Goal: Transaction & Acquisition: Purchase product/service

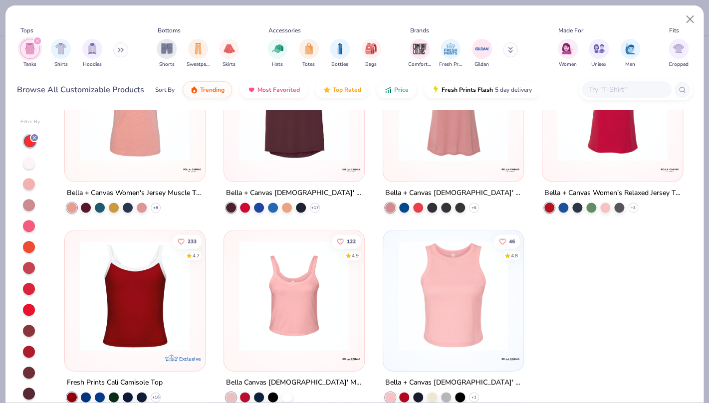
scroll to position [653, 0]
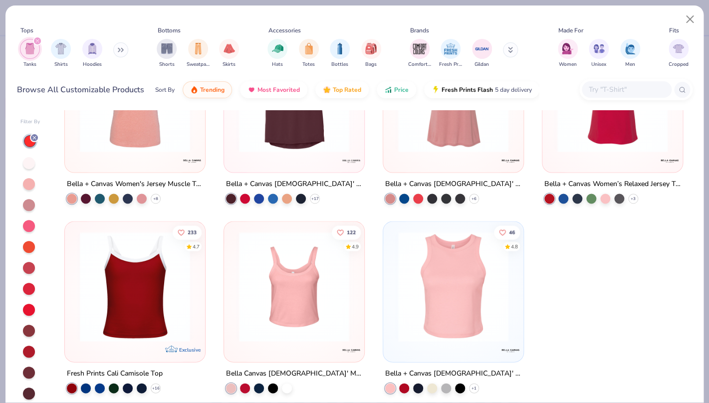
click at [301, 297] on img at bounding box center [294, 287] width 120 height 110
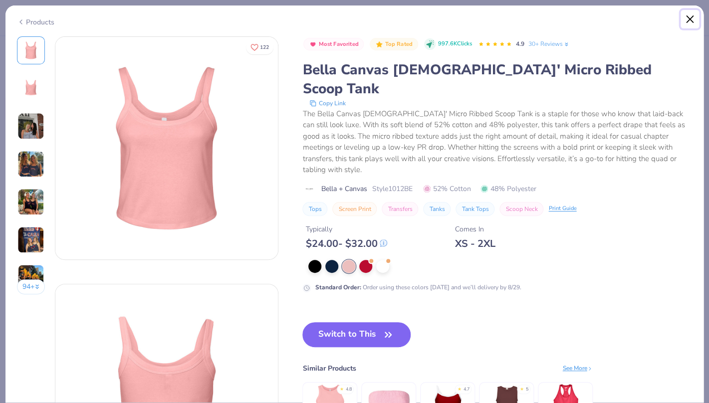
click at [688, 20] on button "Close" at bounding box center [690, 19] width 19 height 19
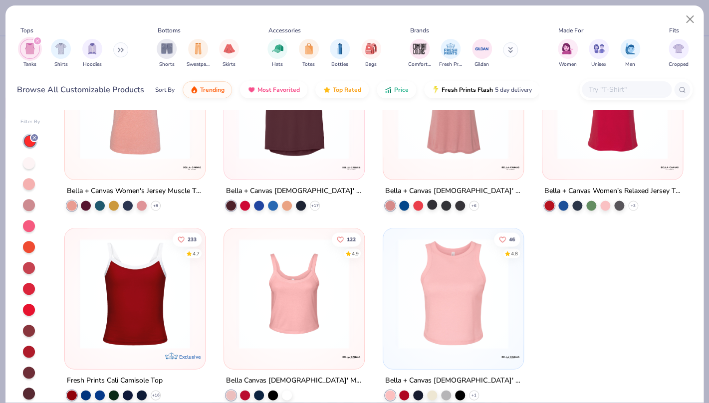
scroll to position [646, 0]
click at [58, 53] on img "filter for Shirts" at bounding box center [60, 47] width 11 height 11
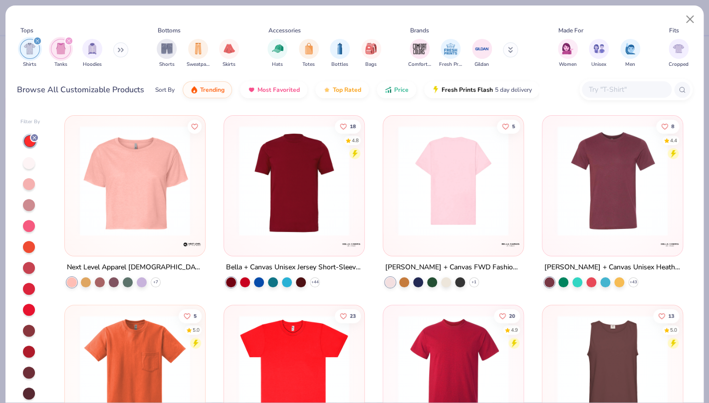
click at [483, 195] on img at bounding box center [453, 181] width 120 height 110
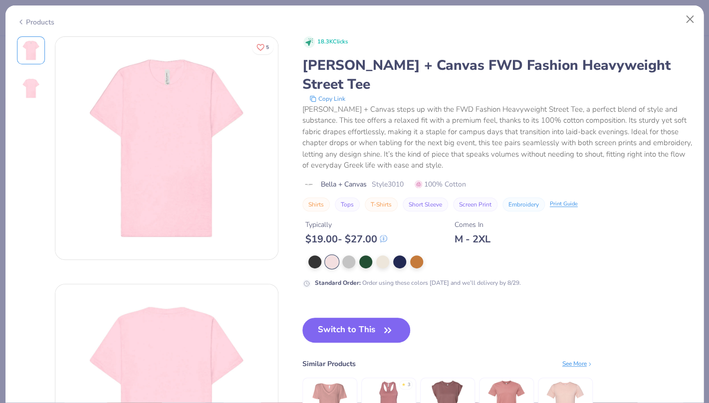
click at [331, 256] on div at bounding box center [332, 262] width 13 height 13
click at [702, 14] on div "Products" at bounding box center [354, 18] width 698 height 26
click at [699, 14] on button "Close" at bounding box center [690, 19] width 19 height 19
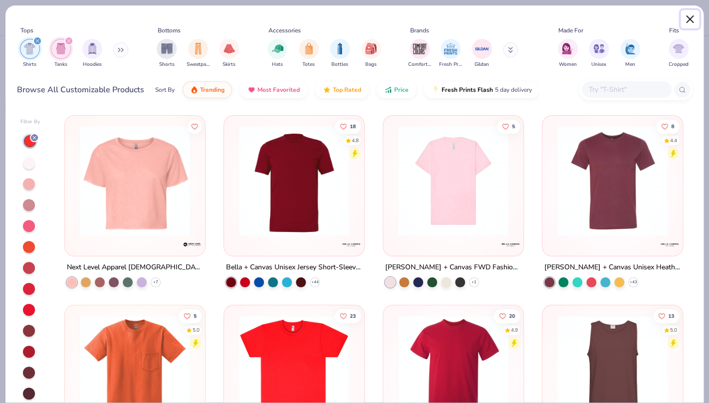
click at [694, 17] on button "Close" at bounding box center [690, 19] width 19 height 19
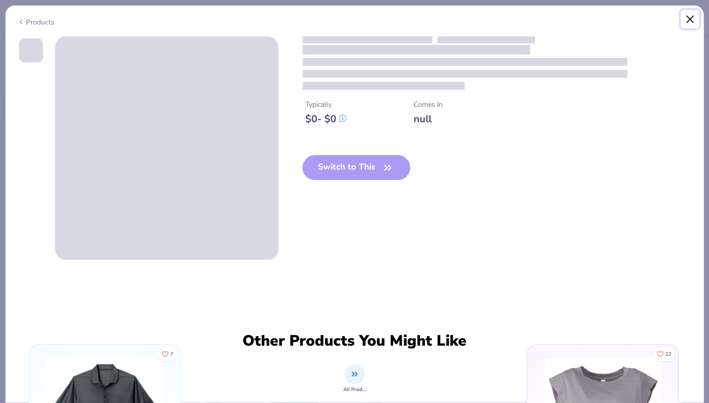
click at [696, 18] on button "Close" at bounding box center [690, 19] width 19 height 19
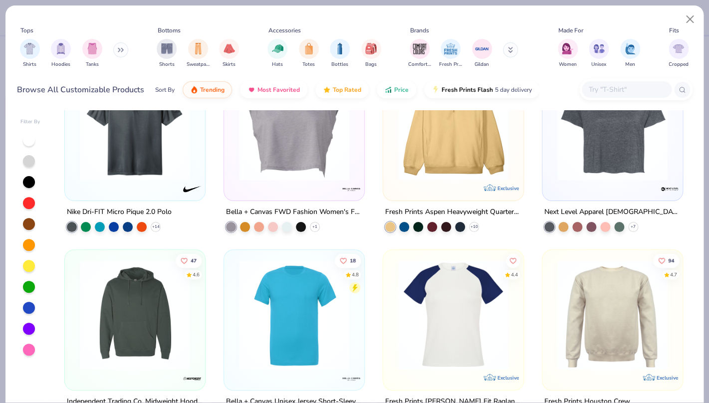
scroll to position [11, 0]
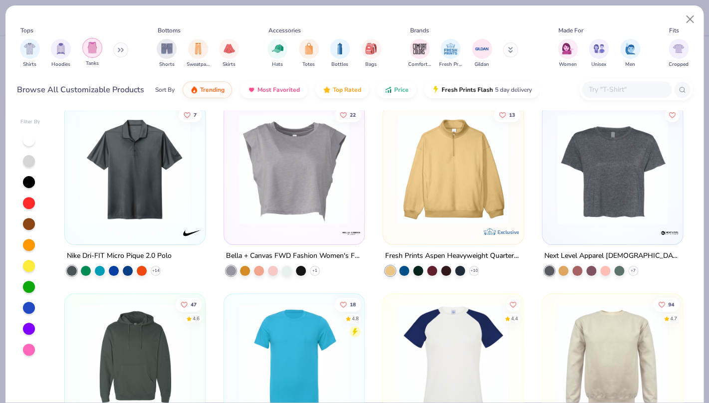
click at [88, 53] on img "filter for Tanks" at bounding box center [92, 47] width 11 height 11
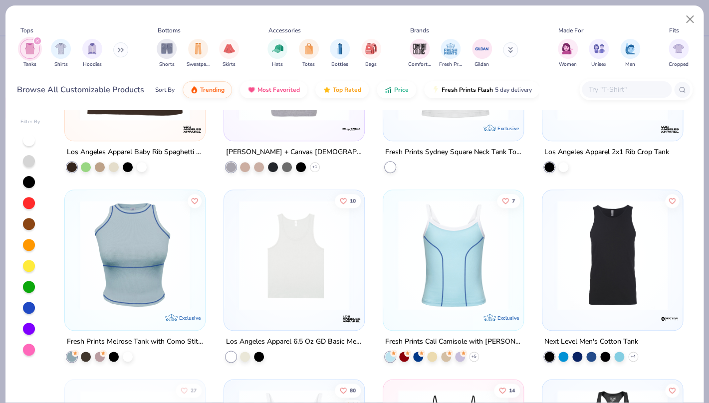
scroll to position [304, 0]
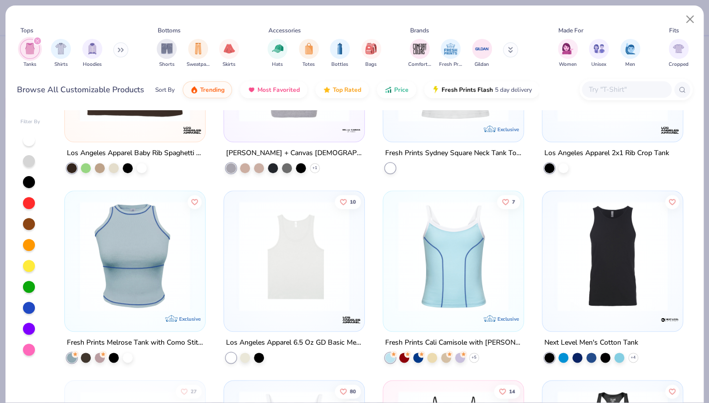
click at [28, 351] on div at bounding box center [29, 350] width 12 height 12
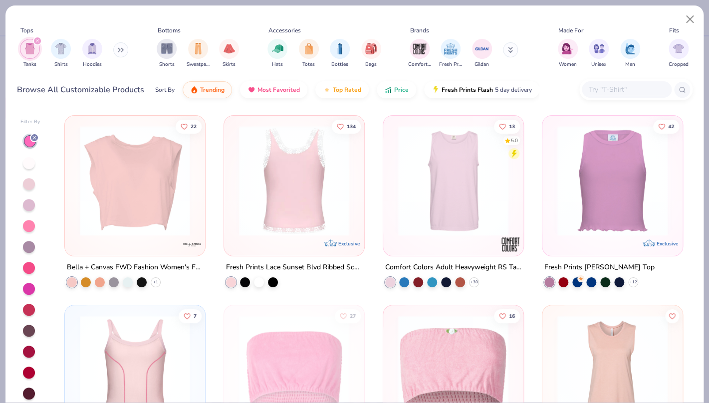
click at [331, 194] on img at bounding box center [294, 181] width 120 height 110
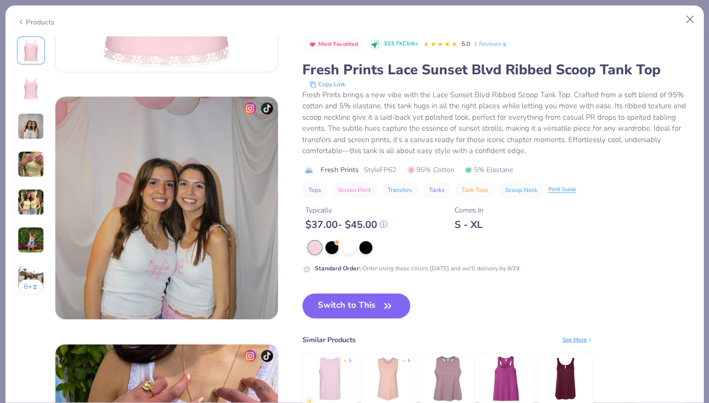
scroll to position [445, 0]
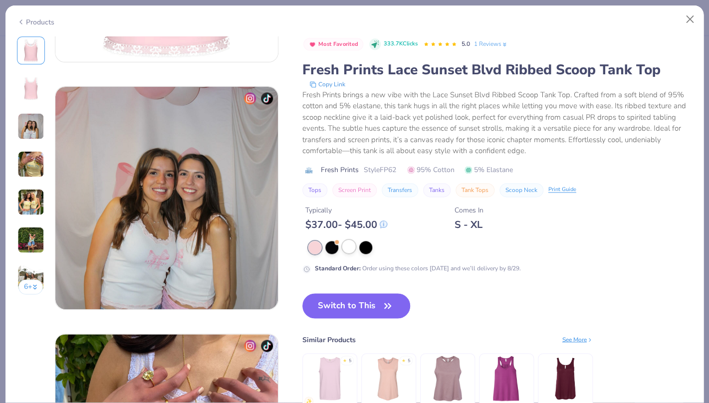
click at [353, 245] on div at bounding box center [348, 246] width 13 height 13
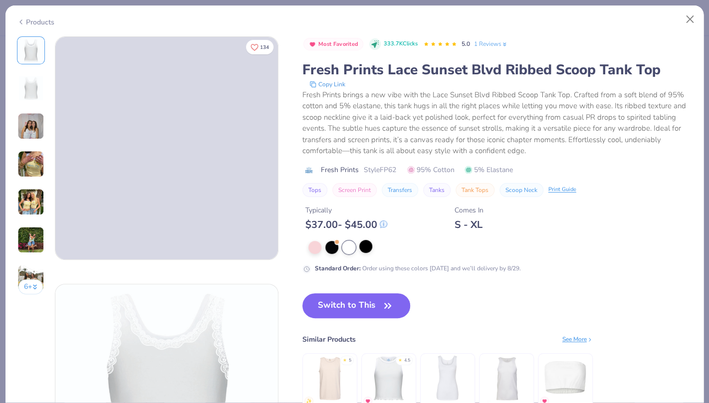
click at [371, 253] on div at bounding box center [365, 246] width 13 height 13
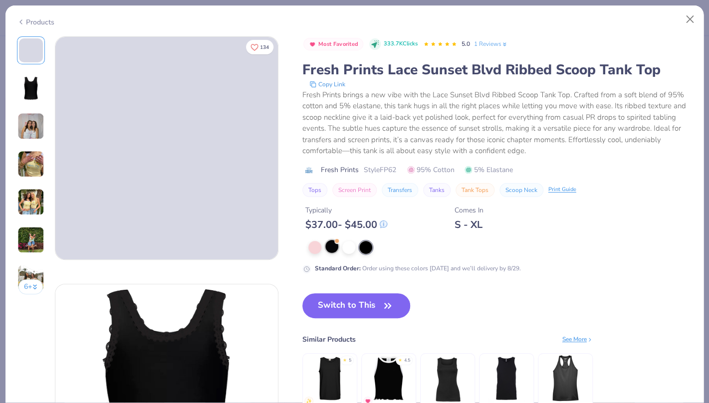
click at [328, 247] on div at bounding box center [332, 246] width 13 height 13
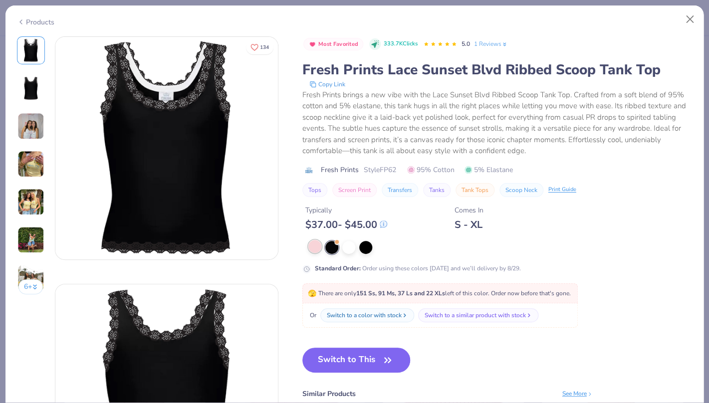
click at [313, 248] on div at bounding box center [315, 246] width 13 height 13
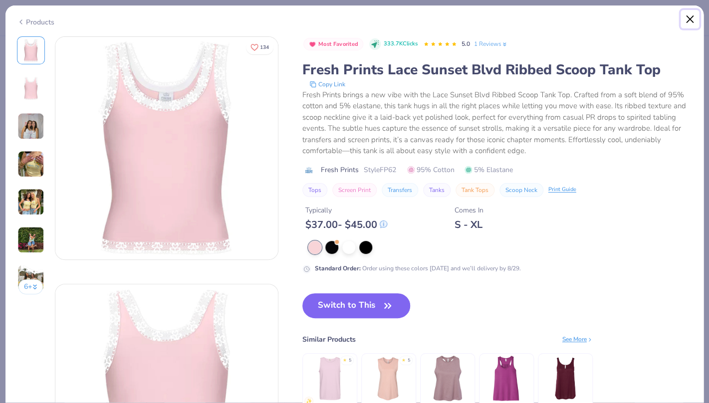
click at [691, 18] on button "Close" at bounding box center [690, 19] width 19 height 19
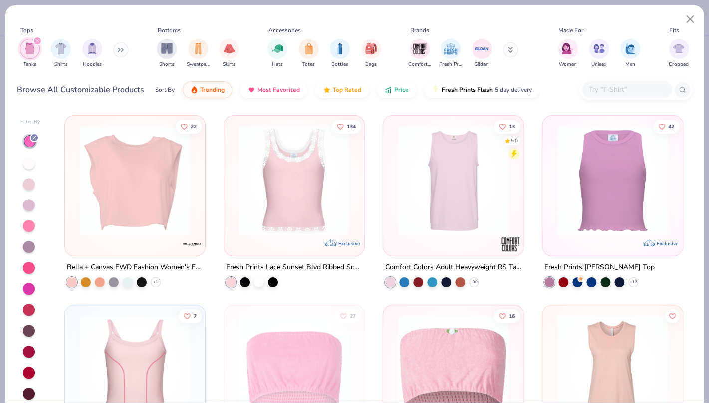
click at [38, 42] on icon "filter for Tanks" at bounding box center [37, 41] width 4 height 4
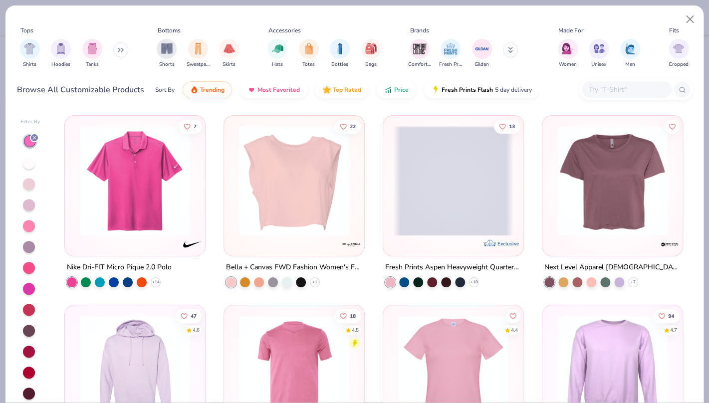
click at [50, 56] on div "Shirts Hoodies Tanks" at bounding box center [74, 53] width 115 height 37
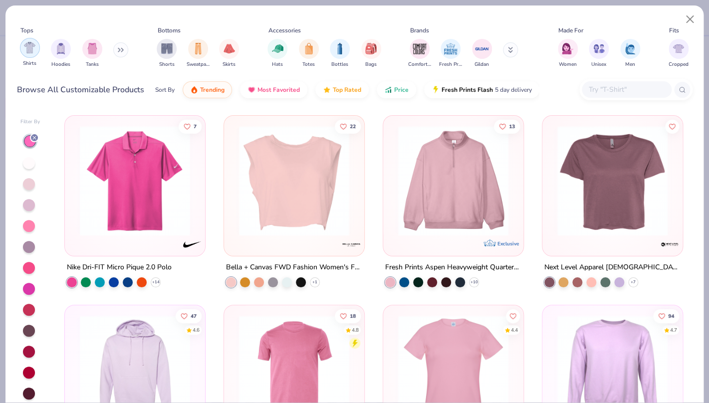
click at [31, 52] on img "filter for Shirts" at bounding box center [29, 47] width 11 height 11
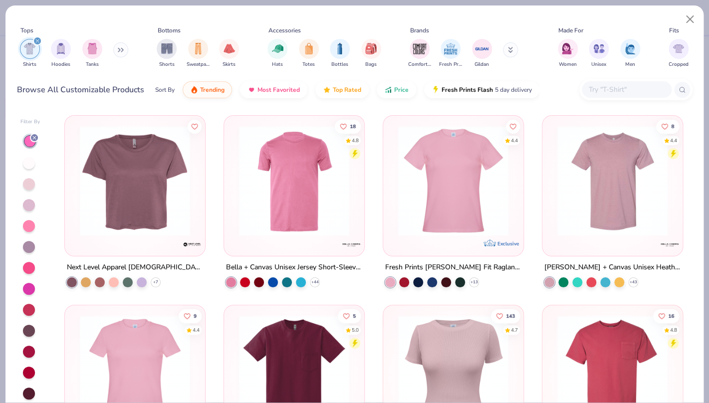
click at [626, 96] on div at bounding box center [627, 89] width 90 height 16
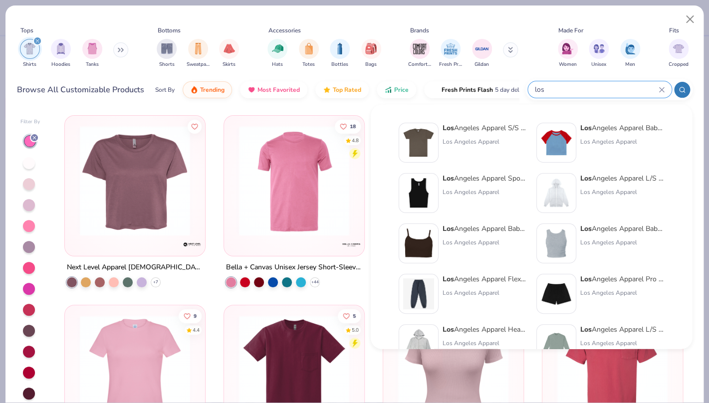
type input "los"
click at [504, 135] on div "Los Angeles Apparel S/S Fine Jersey Crew 4.3 Oz Los Angeles Apparel" at bounding box center [485, 143] width 84 height 40
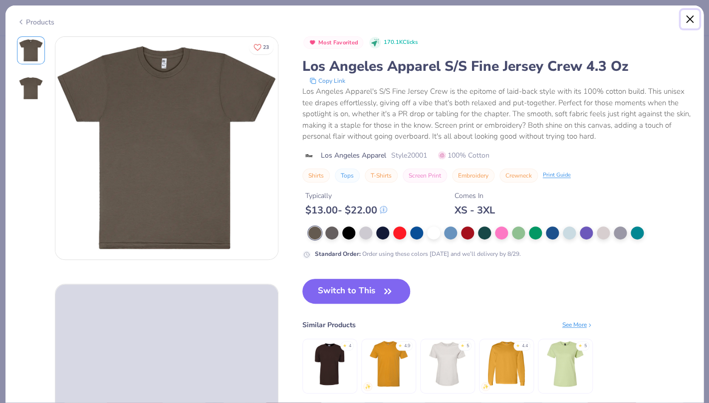
click at [688, 24] on button "Close" at bounding box center [690, 19] width 19 height 19
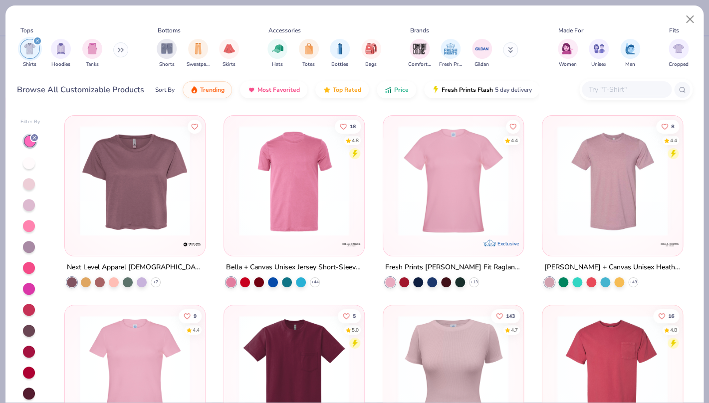
click at [619, 89] on input "text" at bounding box center [626, 89] width 77 height 11
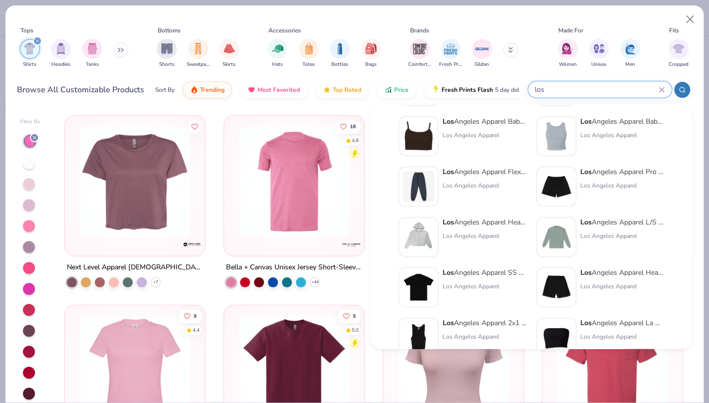
scroll to position [172, 0]
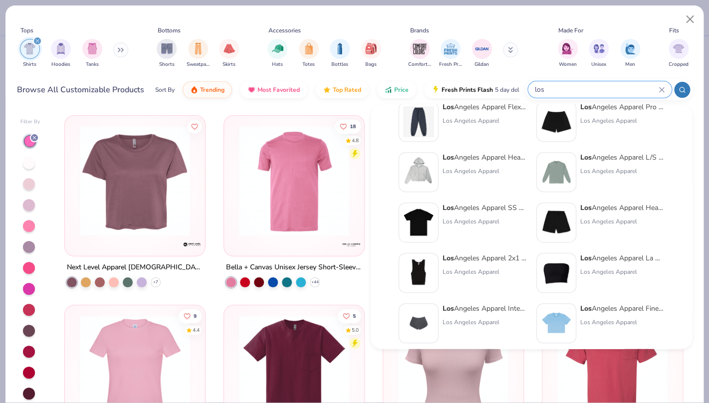
type input "los"
click at [489, 230] on div "Los Angeles Apparel SS Grmnt Dye Crew Neck 6.5oz Los Angeles Apparel" at bounding box center [485, 223] width 84 height 40
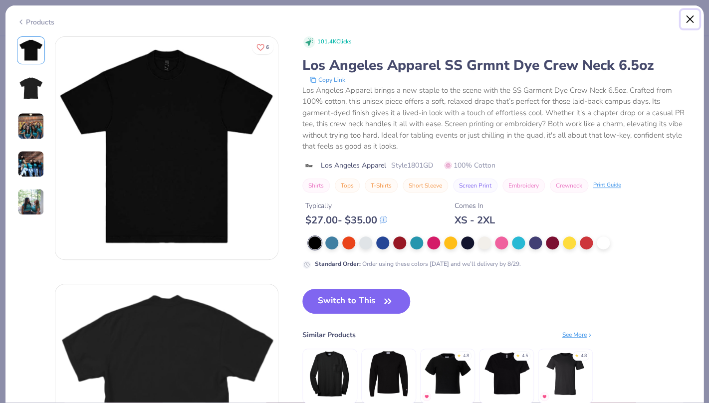
click at [690, 12] on button "Close" at bounding box center [690, 19] width 19 height 19
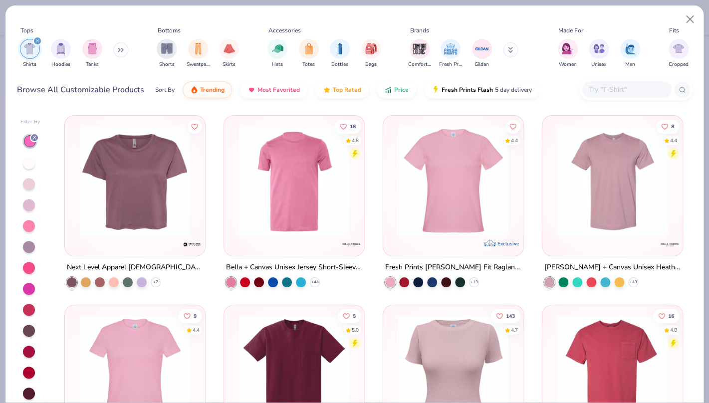
click at [628, 90] on input "text" at bounding box center [626, 89] width 77 height 11
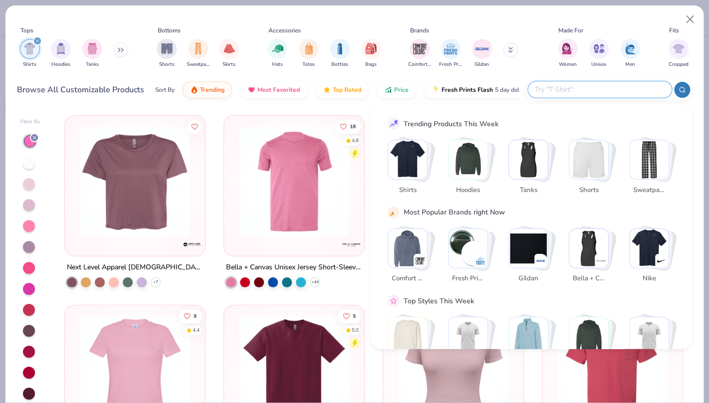
type input ";"
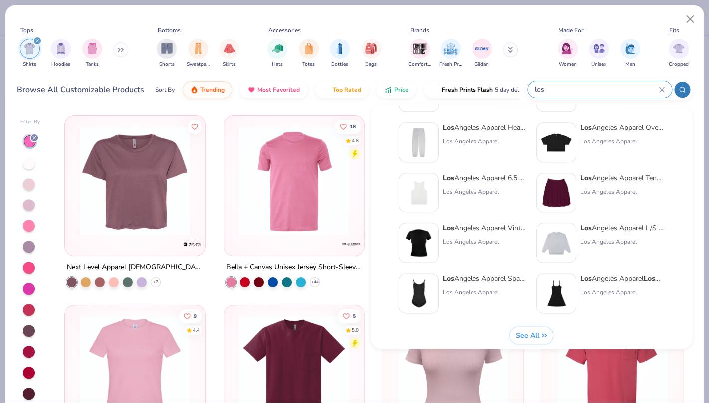
scroll to position [410, 0]
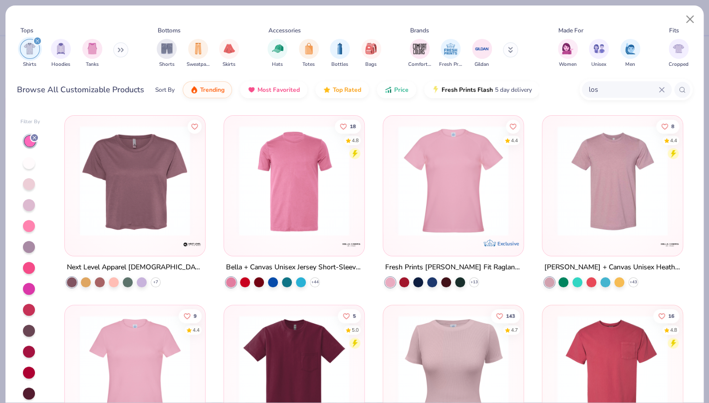
click at [530, 324] on button "See All" at bounding box center [531, 330] width 43 height 18
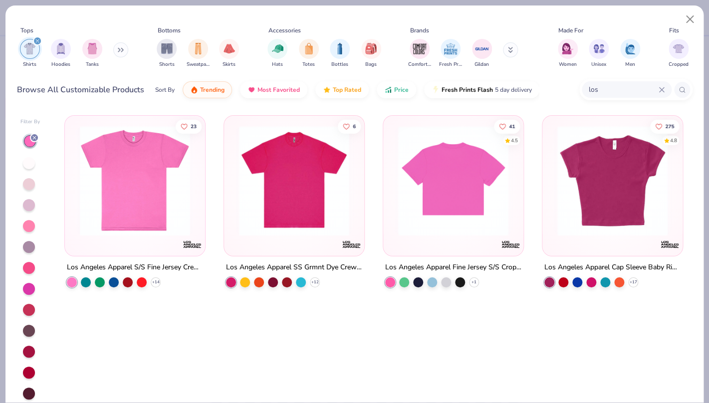
click at [126, 171] on img at bounding box center [135, 181] width 120 height 110
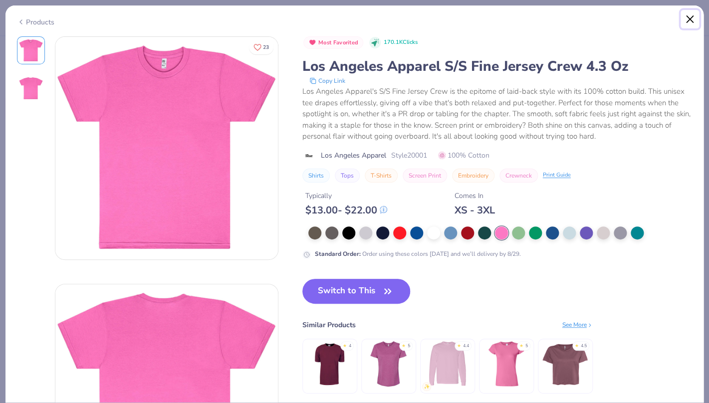
click at [691, 15] on button "Close" at bounding box center [690, 19] width 19 height 19
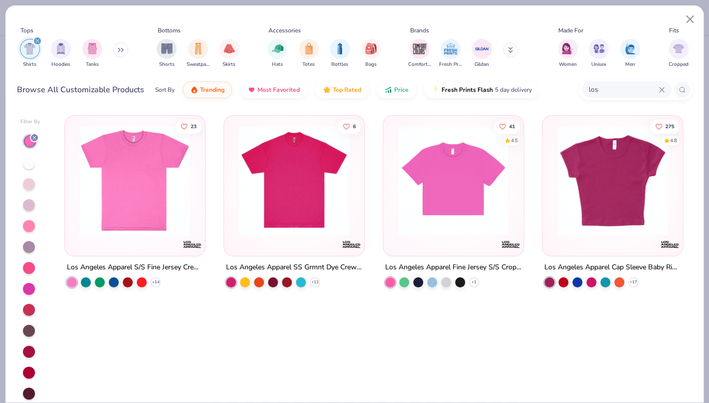
click at [621, 92] on input "los" at bounding box center [623, 89] width 71 height 11
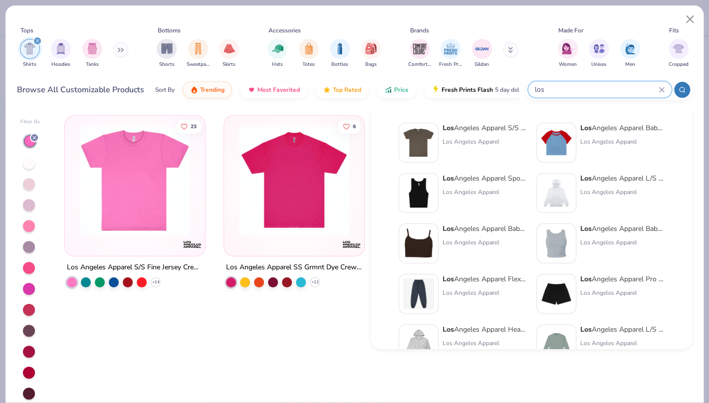
click at [621, 92] on input "los" at bounding box center [596, 89] width 125 height 11
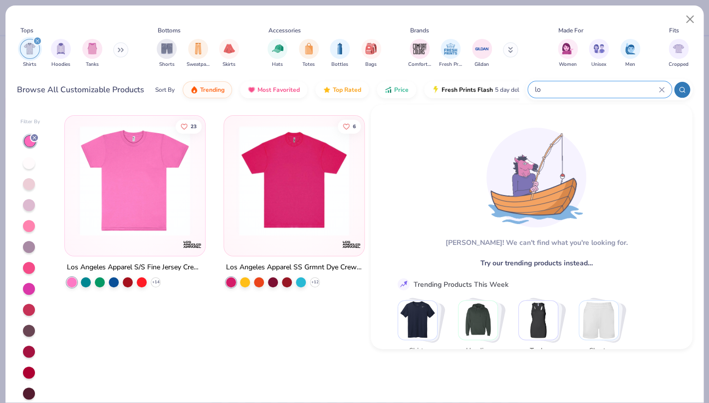
type input "l"
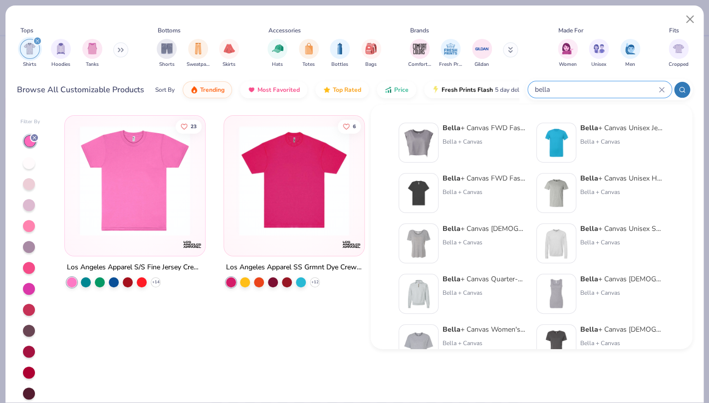
type input "bella"
click at [601, 195] on div "Bella + Canvas" at bounding box center [623, 192] width 84 height 9
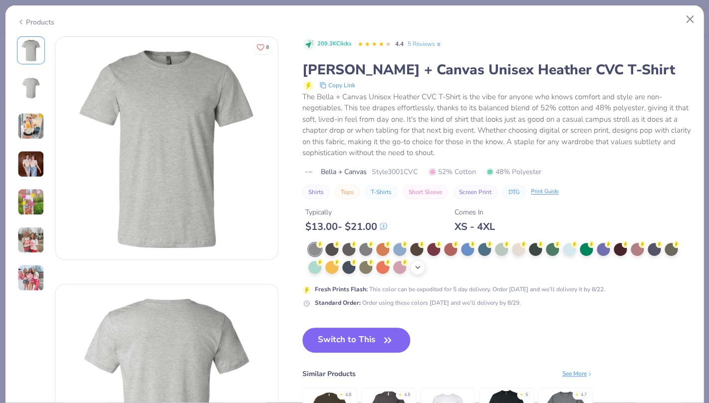
click at [419, 272] on div "+ 21" at bounding box center [417, 267] width 15 height 15
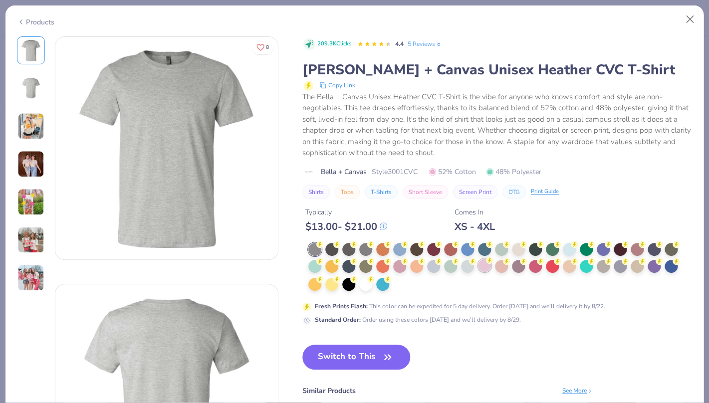
click at [486, 268] on div at bounding box center [484, 265] width 13 height 13
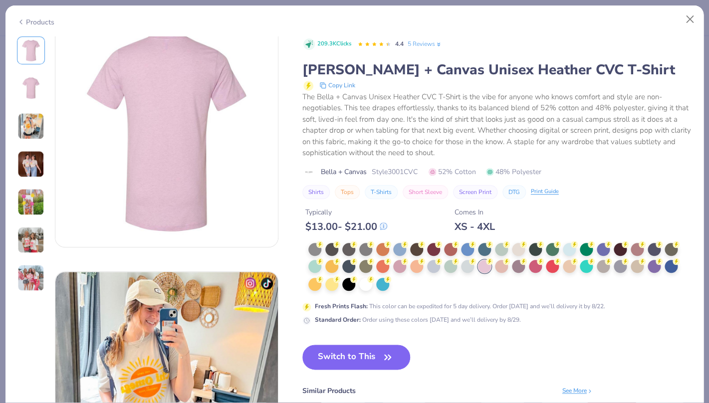
scroll to position [261, 0]
click at [687, 8] on div "Products" at bounding box center [354, 18] width 698 height 26
click at [688, 17] on button "Close" at bounding box center [690, 19] width 19 height 19
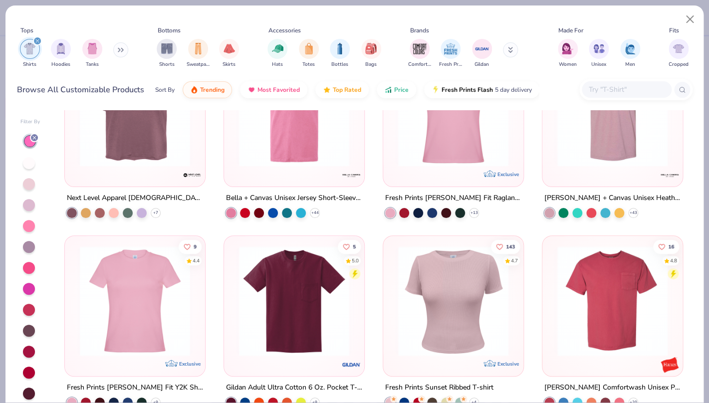
scroll to position [70, 0]
click at [606, 143] on img at bounding box center [613, 111] width 120 height 110
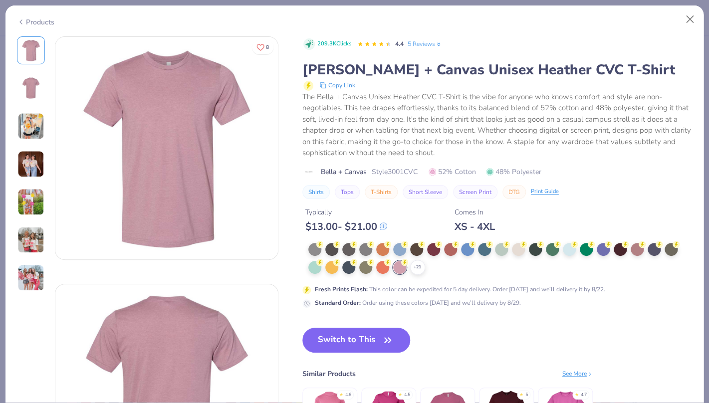
click at [690, 29] on div "Products" at bounding box center [354, 18] width 698 height 26
click at [688, 23] on button "Close" at bounding box center [690, 19] width 19 height 19
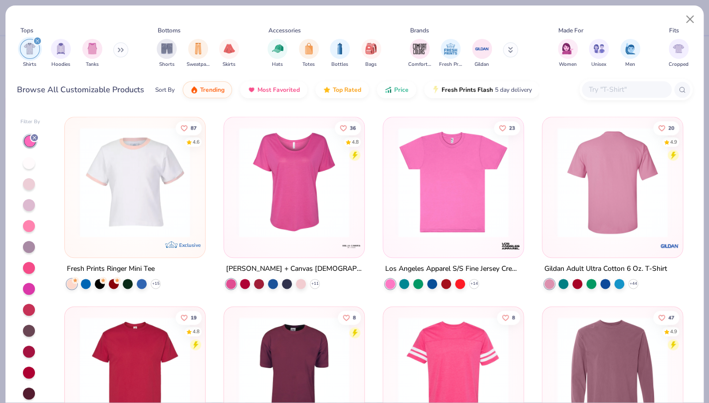
scroll to position [412, 0]
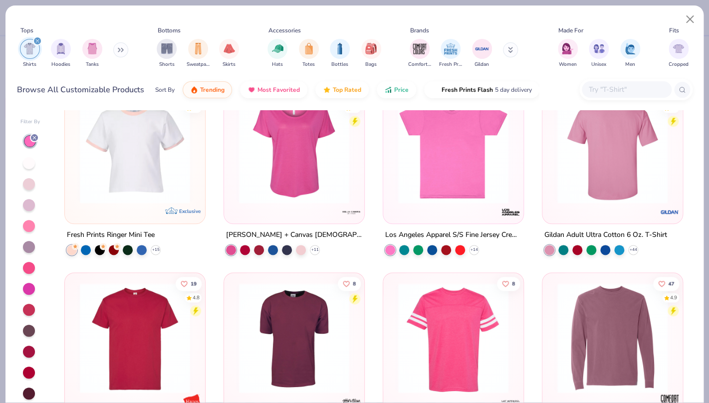
click at [171, 181] on img at bounding box center [135, 148] width 120 height 110
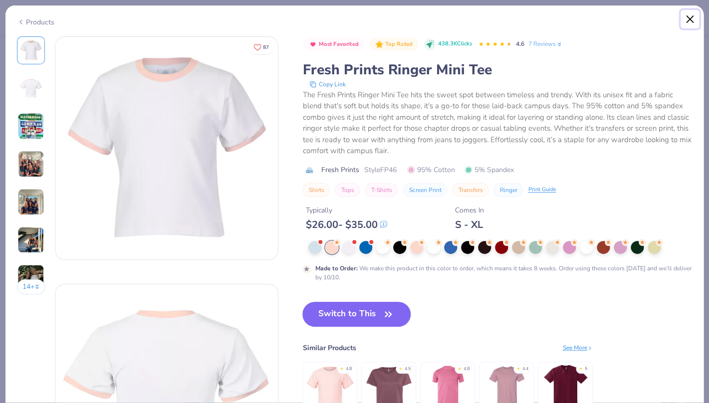
click at [683, 22] on button "Close" at bounding box center [690, 19] width 19 height 19
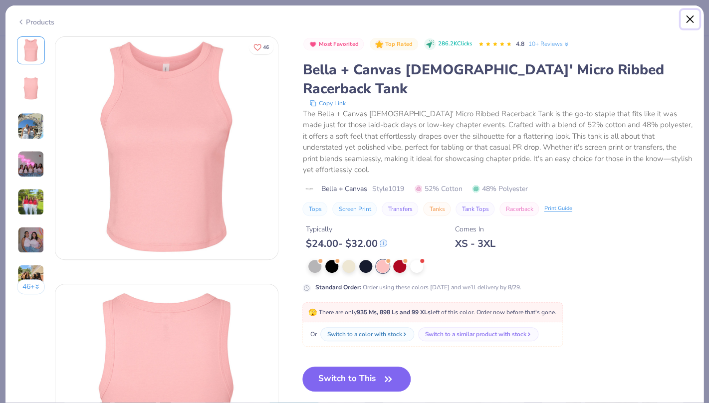
click at [685, 21] on button "Close" at bounding box center [690, 19] width 19 height 19
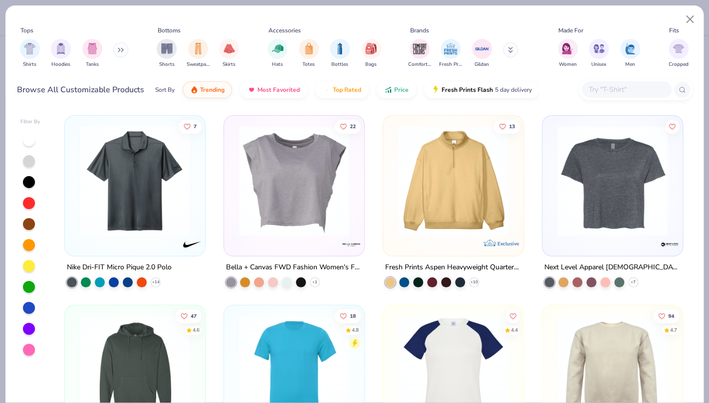
click at [80, 54] on div "Shirts Hoodies Tanks" at bounding box center [74, 53] width 115 height 37
click at [38, 54] on div "Shirts" at bounding box center [30, 52] width 20 height 29
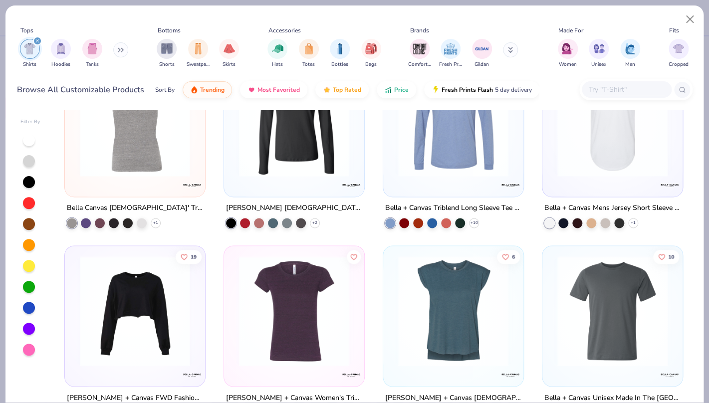
scroll to position [7649, 0]
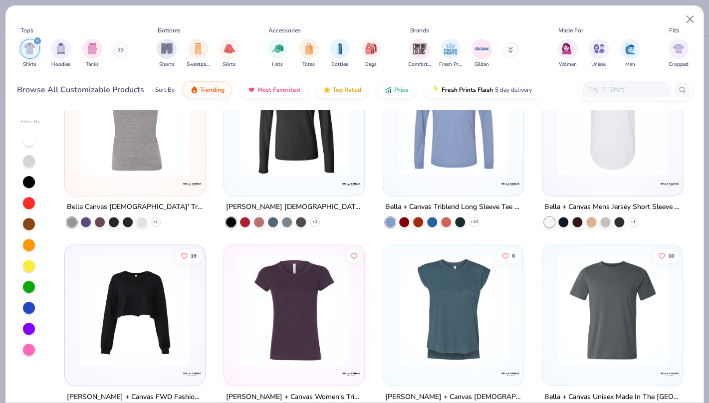
click at [610, 93] on input "text" at bounding box center [626, 89] width 77 height 11
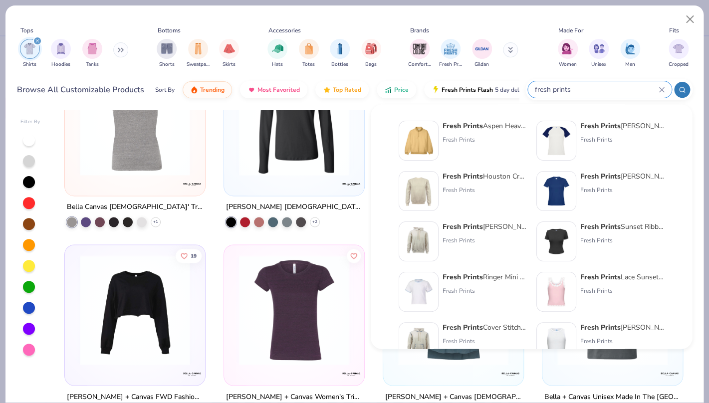
scroll to position [3, 0]
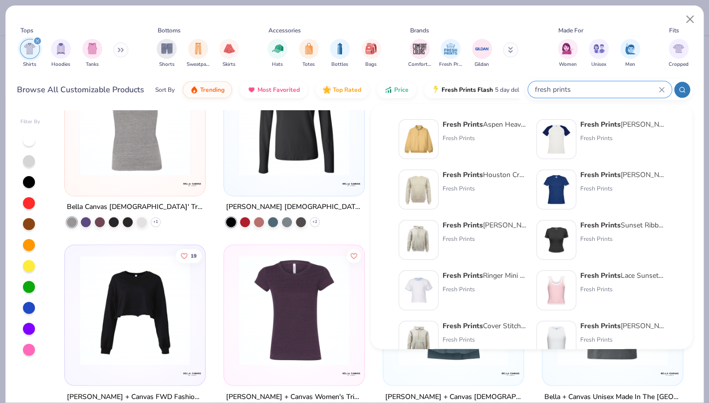
type input "fresh prints"
click at [620, 222] on strong "Fresh Prints" at bounding box center [601, 225] width 40 height 9
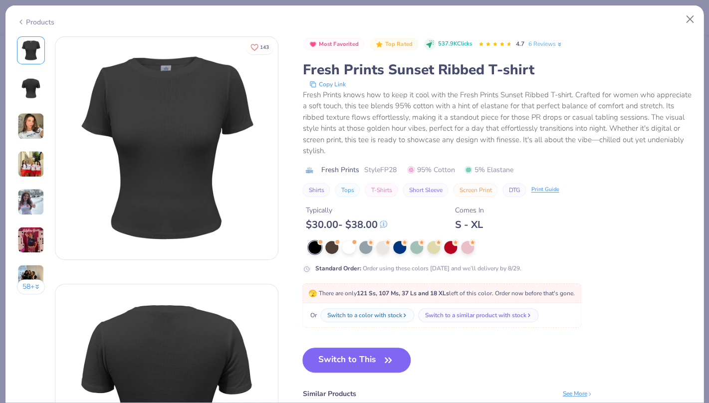
click at [477, 254] on div at bounding box center [501, 247] width 384 height 13
click at [473, 252] on div at bounding box center [467, 246] width 13 height 13
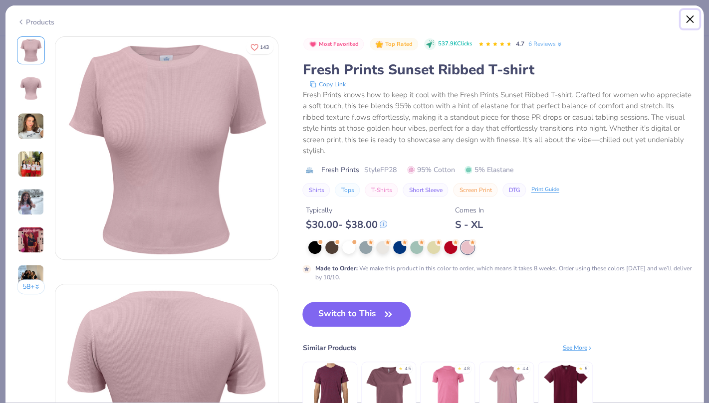
click at [691, 16] on button "Close" at bounding box center [690, 19] width 19 height 19
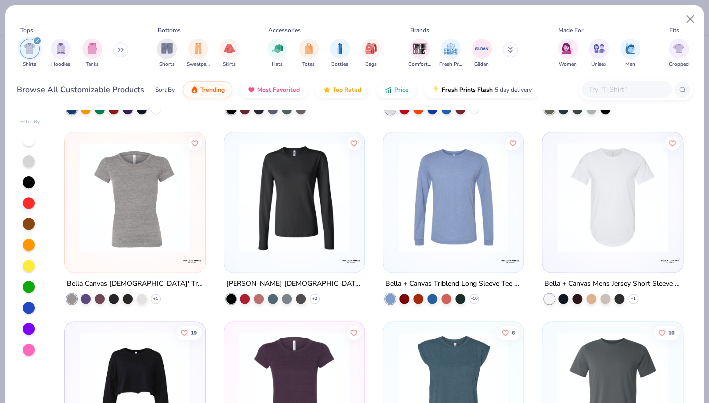
scroll to position [7571, 0]
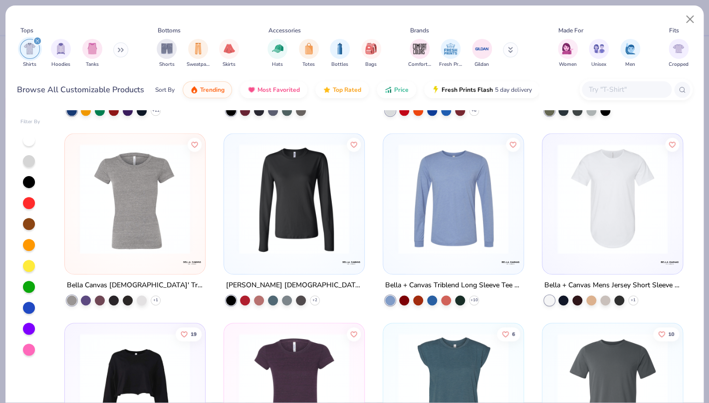
click at [618, 80] on div at bounding box center [636, 89] width 113 height 21
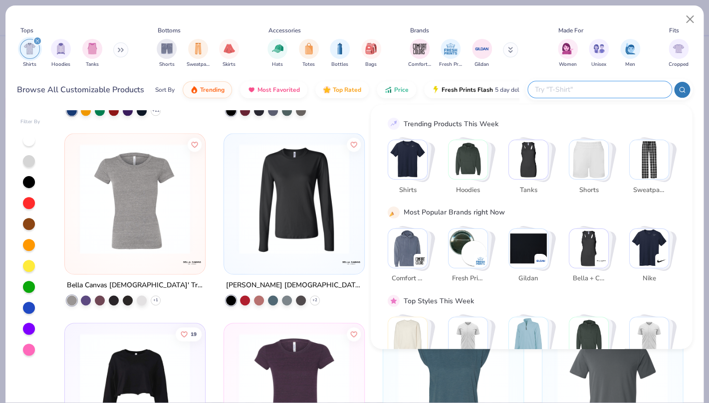
click at [617, 89] on input "text" at bounding box center [599, 89] width 131 height 11
click at [92, 55] on div "filter for Tanks" at bounding box center [92, 48] width 20 height 20
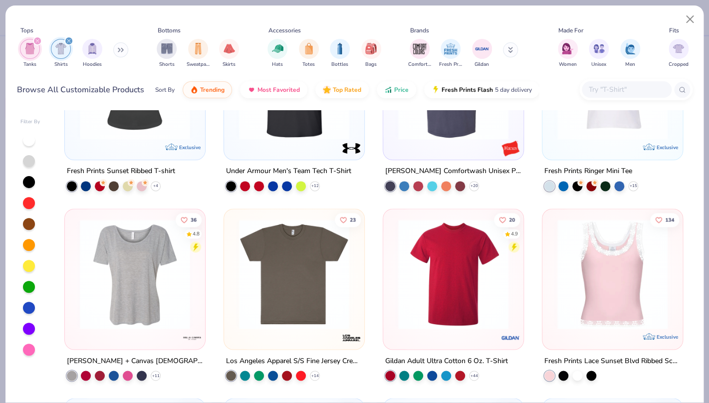
scroll to position [524, 0]
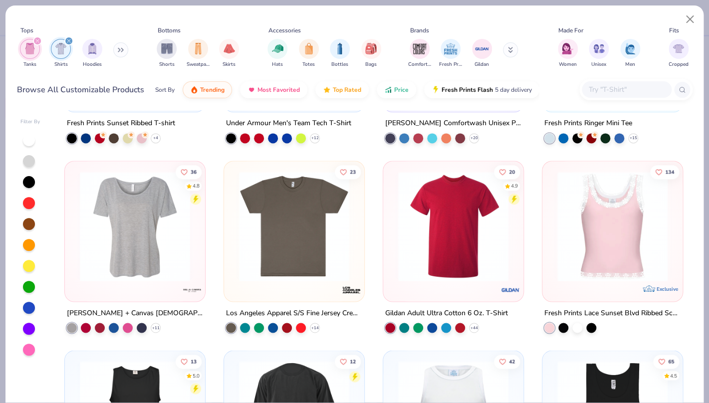
click at [597, 86] on input "text" at bounding box center [626, 89] width 77 height 11
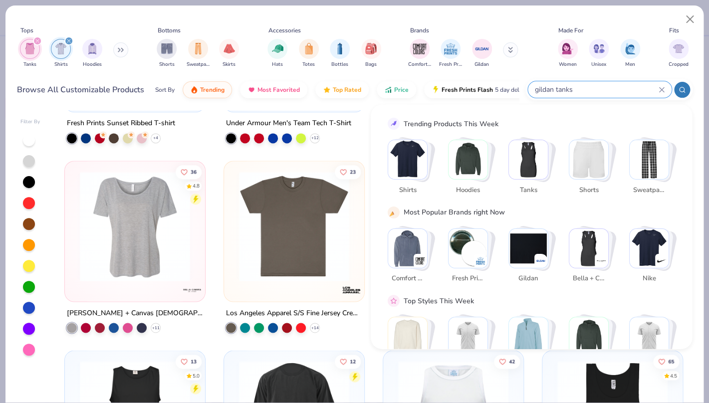
type input "gildan tanks"
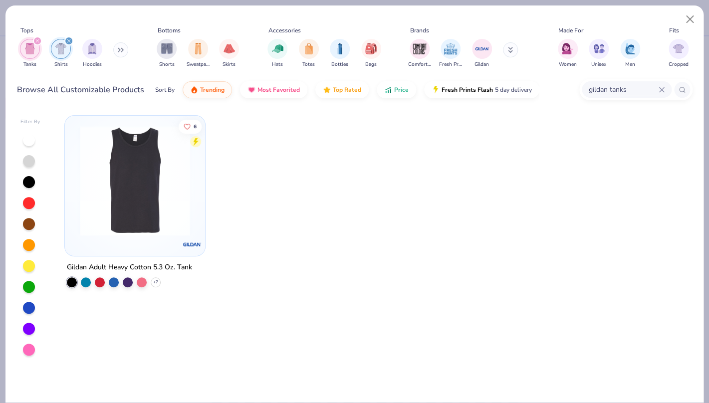
click at [606, 91] on input "gildan tanks" at bounding box center [623, 89] width 71 height 11
click at [668, 92] on div "gildan tanks" at bounding box center [600, 89] width 144 height 16
click at [71, 39] on div "filter for Shirts" at bounding box center [68, 40] width 9 height 9
click at [668, 90] on div "gildan tanks" at bounding box center [627, 89] width 90 height 16
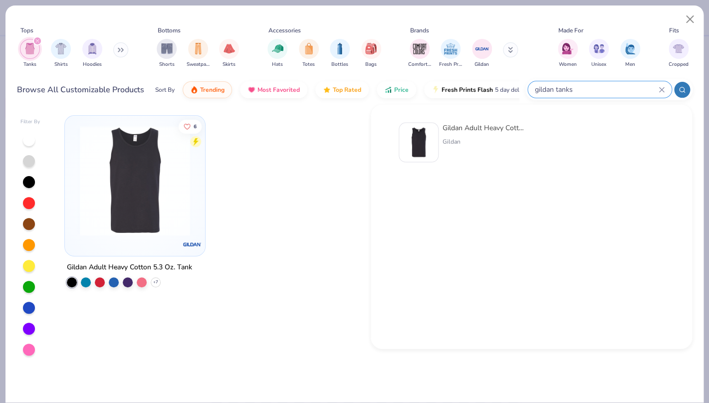
click at [663, 90] on icon at bounding box center [662, 90] width 6 height 6
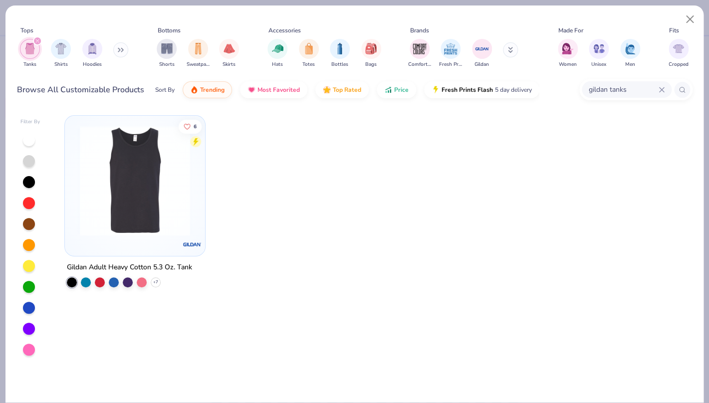
click at [660, 90] on icon at bounding box center [662, 90] width 6 height 6
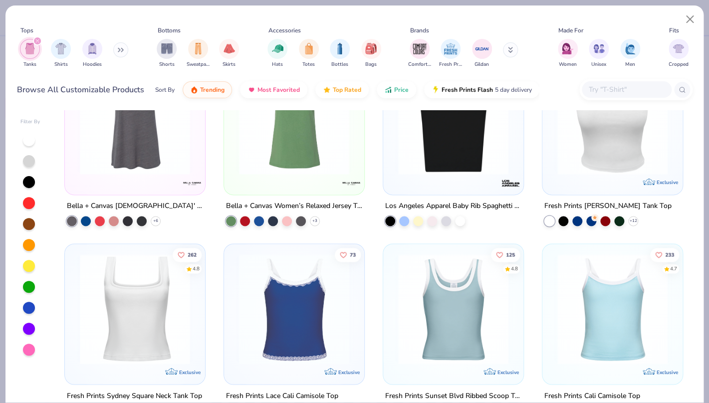
scroll to position [2063, 0]
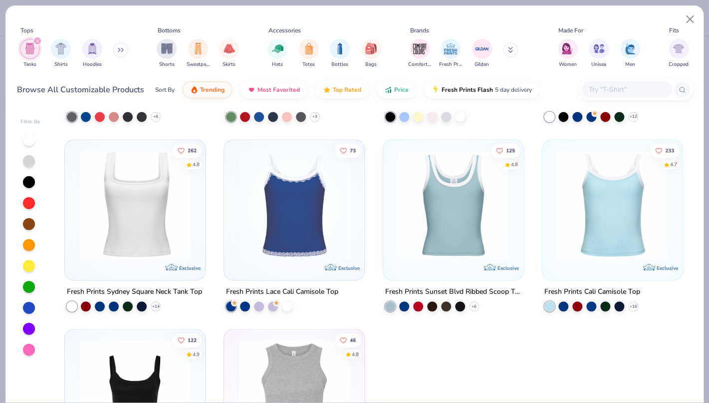
click at [301, 220] on img at bounding box center [294, 205] width 120 height 110
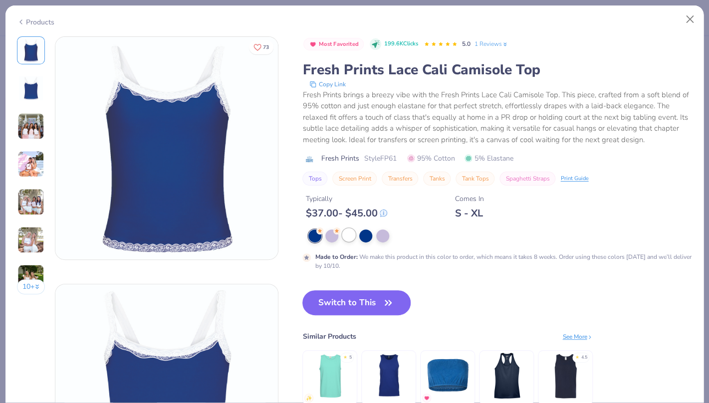
click at [351, 239] on div at bounding box center [348, 235] width 13 height 13
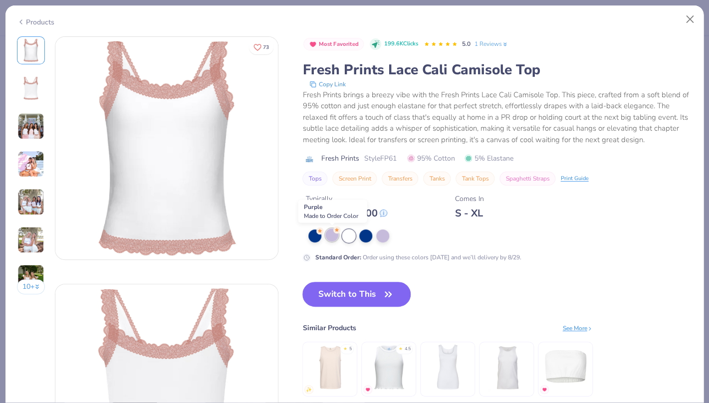
click at [332, 239] on div at bounding box center [332, 235] width 13 height 13
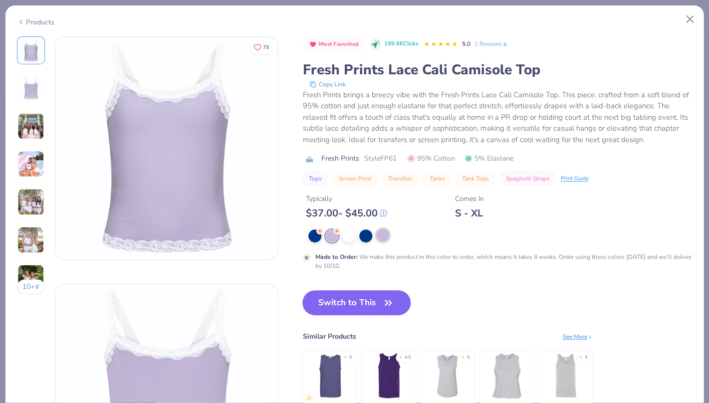
click at [388, 239] on div at bounding box center [382, 235] width 13 height 13
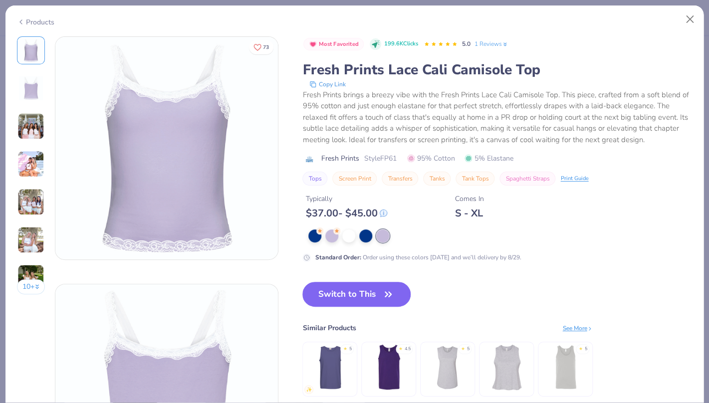
click at [39, 131] on img at bounding box center [30, 126] width 27 height 27
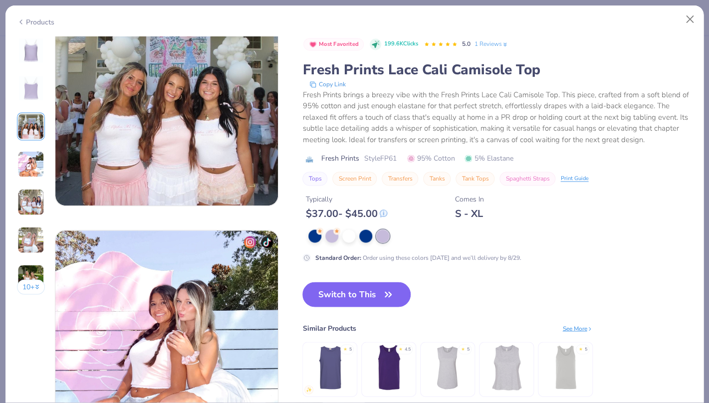
scroll to position [549, 0]
click at [128, 160] on img at bounding box center [166, 95] width 223 height 223
click at [160, 152] on img at bounding box center [166, 95] width 223 height 223
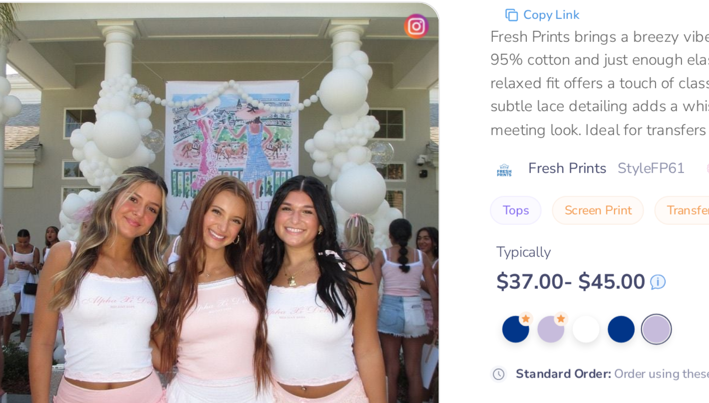
scroll to position [443, 0]
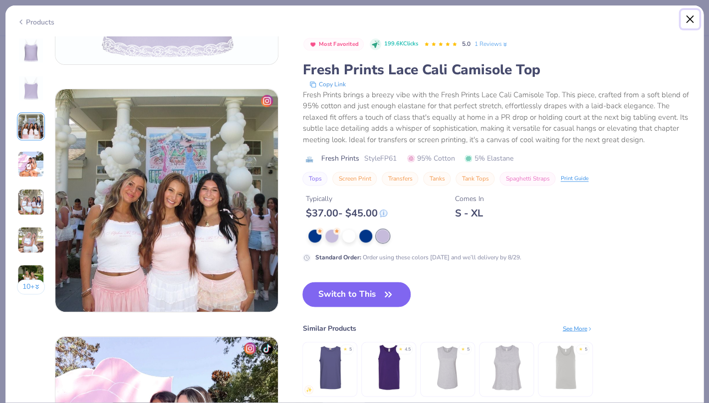
click at [694, 19] on button "Close" at bounding box center [690, 19] width 19 height 19
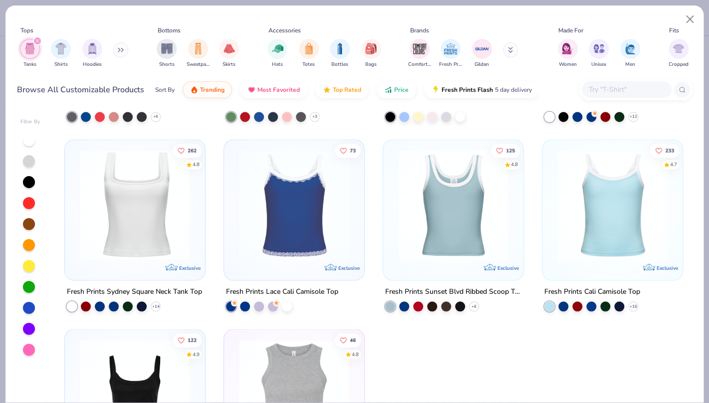
scroll to position [2057, 0]
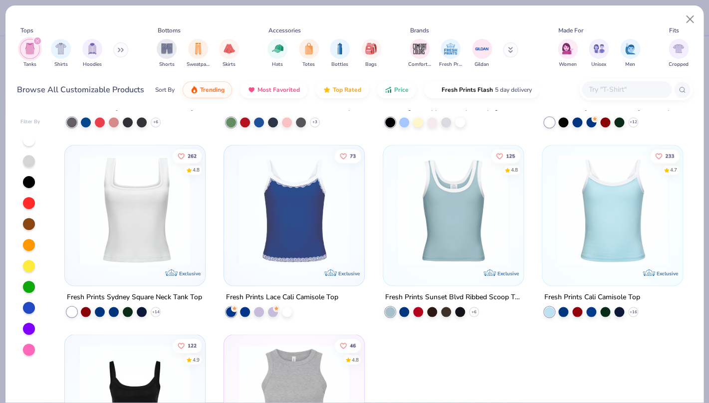
click at [102, 243] on img at bounding box center [135, 210] width 120 height 110
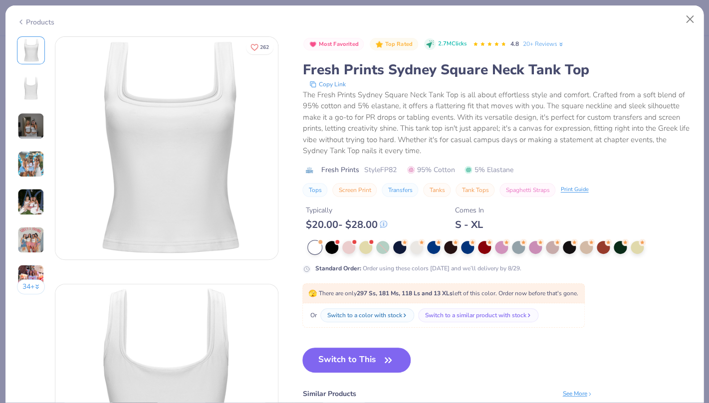
click at [36, 130] on img at bounding box center [30, 126] width 27 height 27
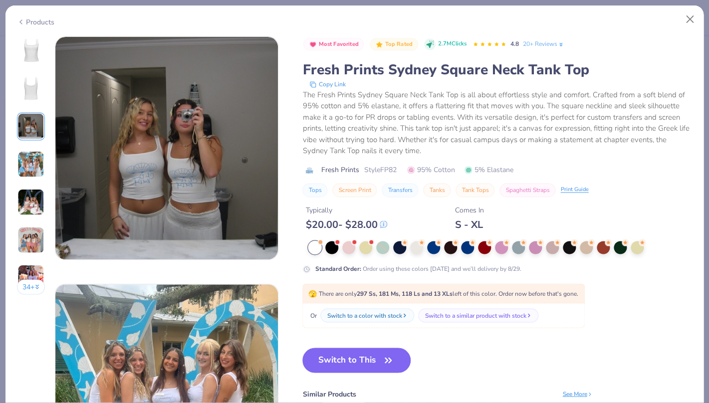
click at [37, 151] on img at bounding box center [30, 164] width 27 height 27
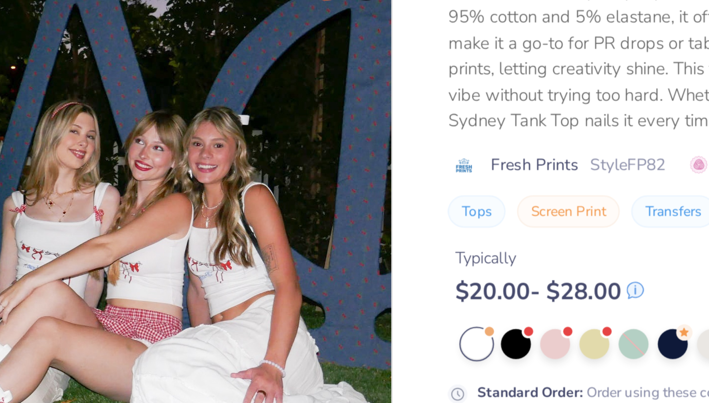
scroll to position [958, 0]
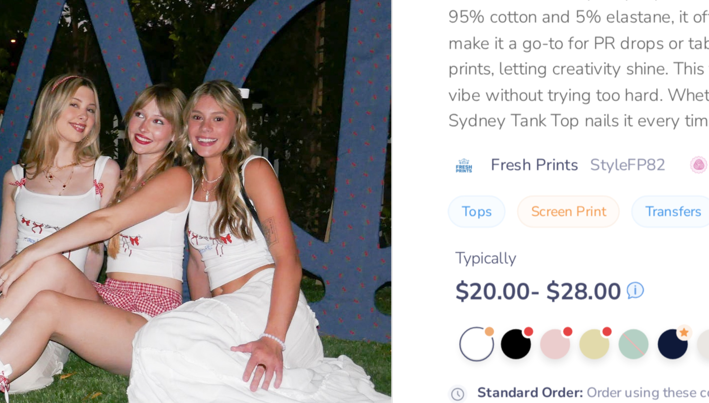
click at [339, 254] on div "Standard Order : Order using these colors [DATE] and we’ll delivery by 8/29." at bounding box center [498, 257] width 390 height 32
click at [346, 252] on div at bounding box center [348, 246] width 13 height 13
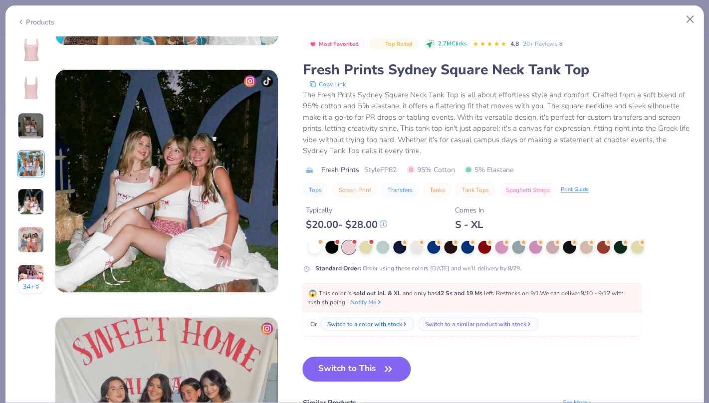
click at [351, 251] on div at bounding box center [348, 247] width 13 height 13
click at [364, 252] on div at bounding box center [365, 246] width 13 height 13
click at [381, 253] on div at bounding box center [382, 247] width 13 height 13
click at [316, 249] on div at bounding box center [315, 246] width 13 height 13
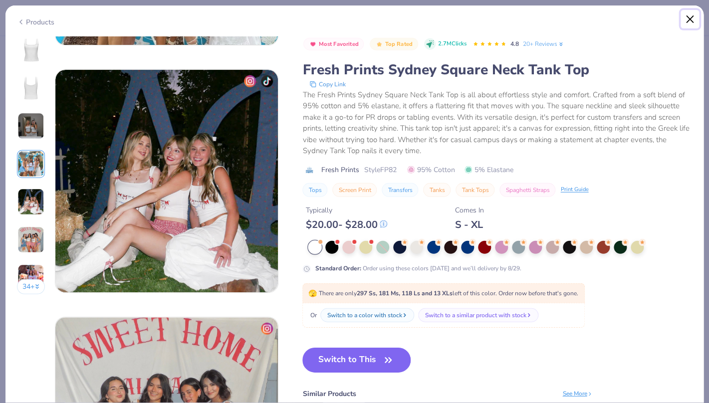
click at [689, 15] on button "Close" at bounding box center [690, 19] width 19 height 19
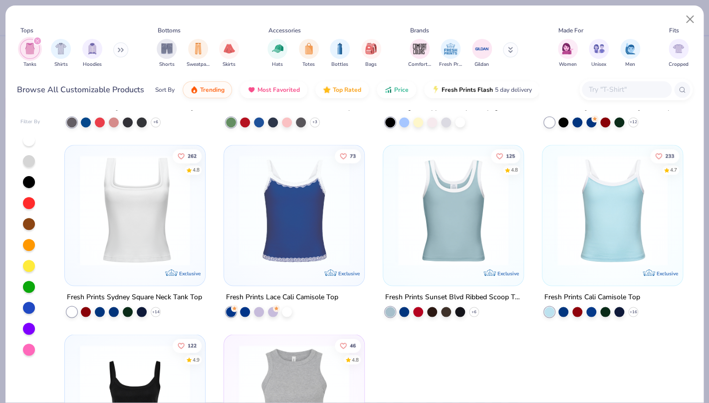
scroll to position [2052, 0]
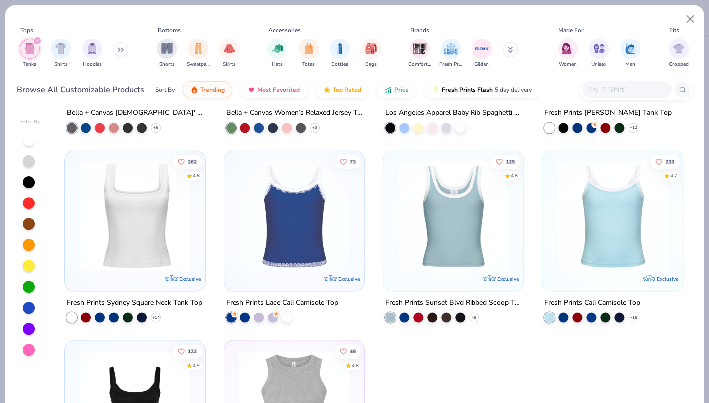
click at [465, 227] on img at bounding box center [453, 216] width 120 height 110
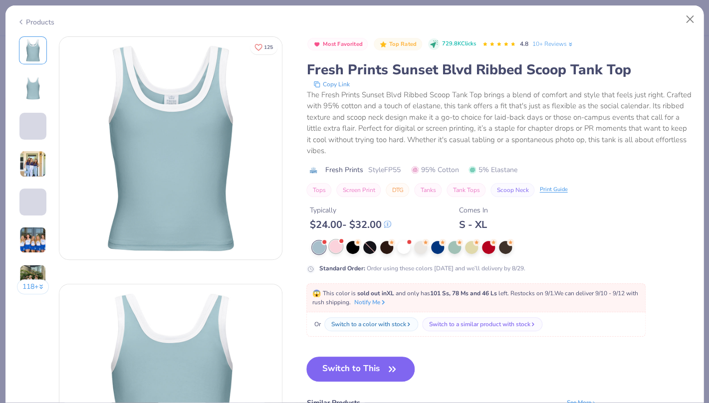
click at [336, 249] on div at bounding box center [336, 246] width 13 height 13
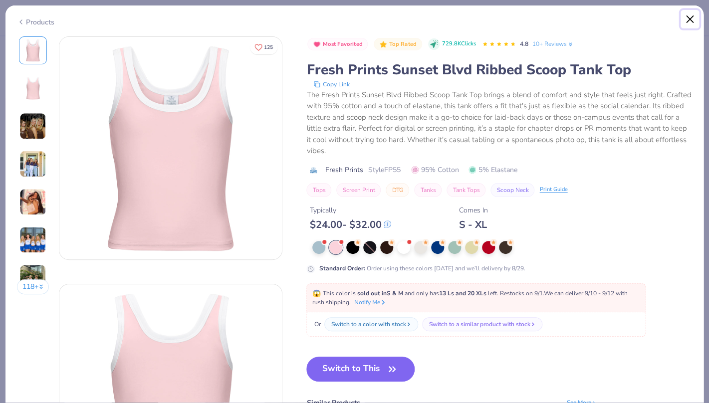
click at [691, 22] on button "Close" at bounding box center [690, 19] width 19 height 19
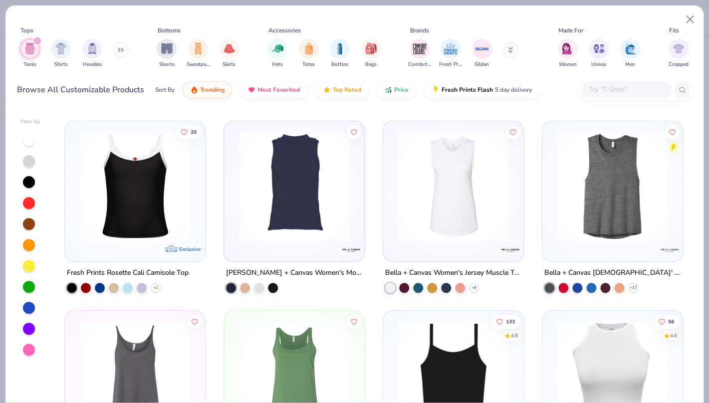
scroll to position [1823, 0]
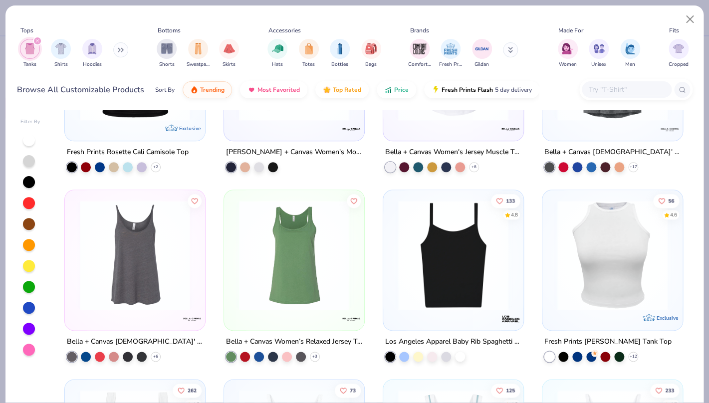
click at [464, 301] on img at bounding box center [453, 255] width 120 height 110
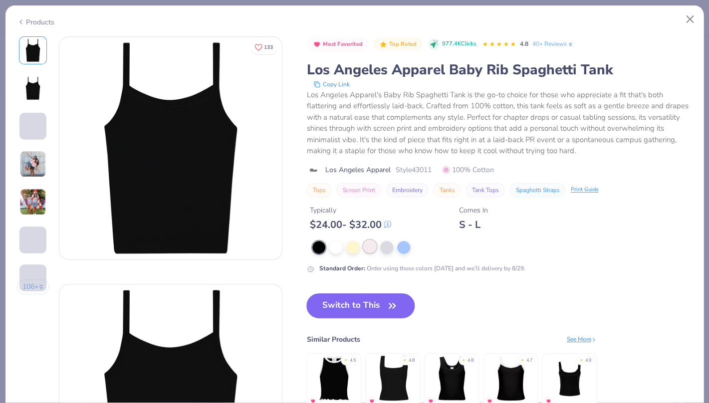
click at [369, 247] on div at bounding box center [369, 246] width 13 height 13
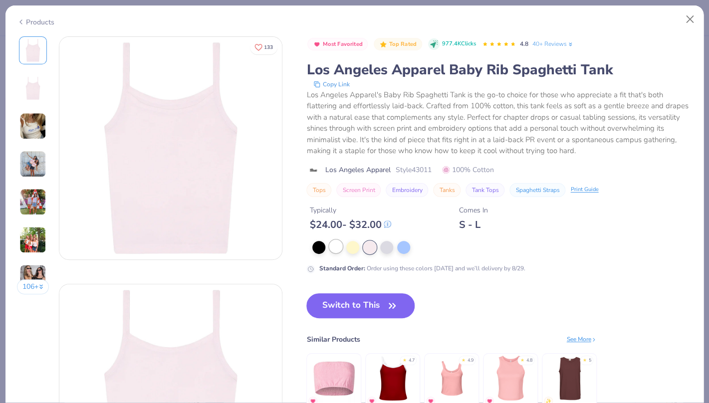
click at [332, 250] on div at bounding box center [336, 246] width 13 height 13
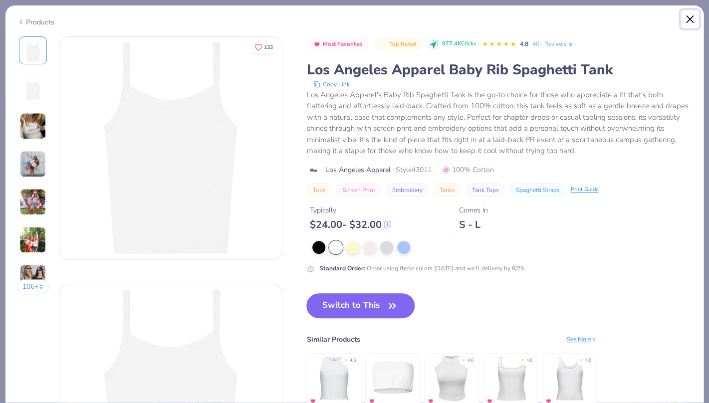
click at [687, 14] on button "Close" at bounding box center [690, 19] width 19 height 19
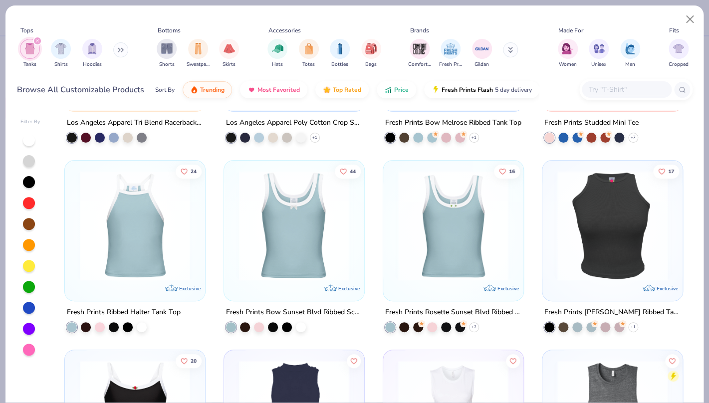
scroll to position [1470, 0]
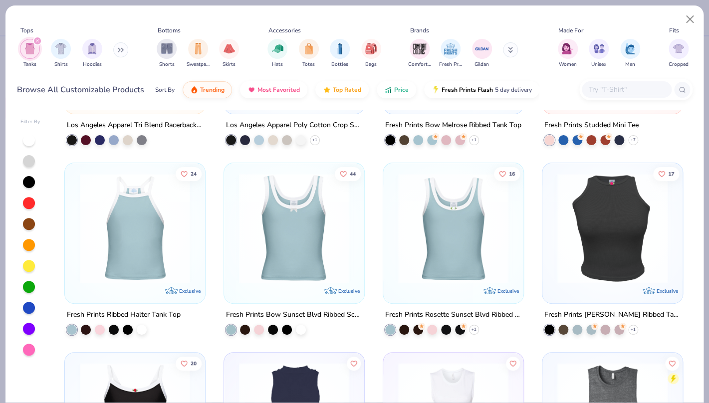
click at [304, 217] on img at bounding box center [294, 228] width 120 height 110
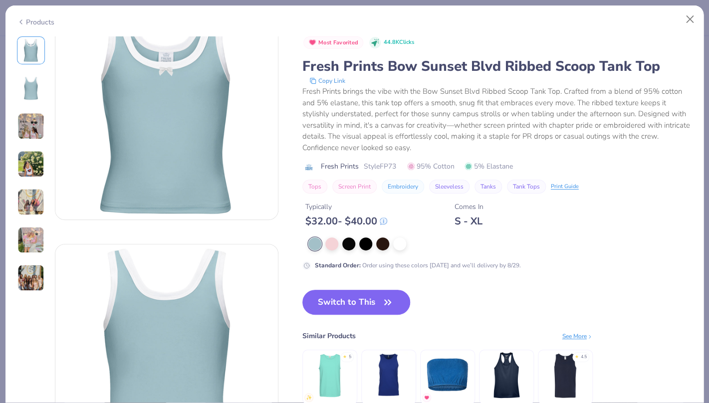
scroll to position [44, 0]
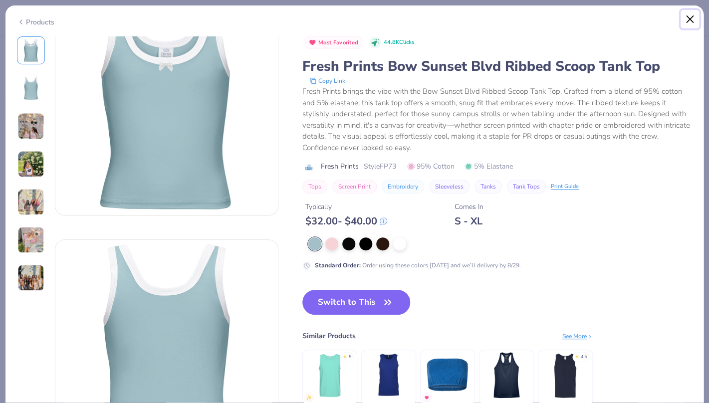
click at [693, 17] on button "Close" at bounding box center [690, 19] width 19 height 19
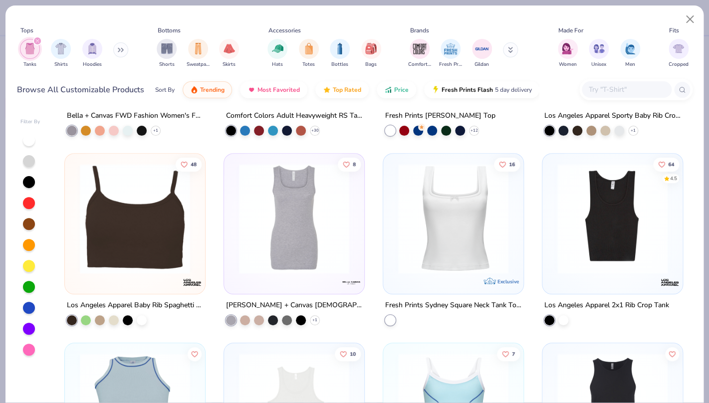
scroll to position [152, 0]
click at [443, 233] on img at bounding box center [453, 219] width 120 height 110
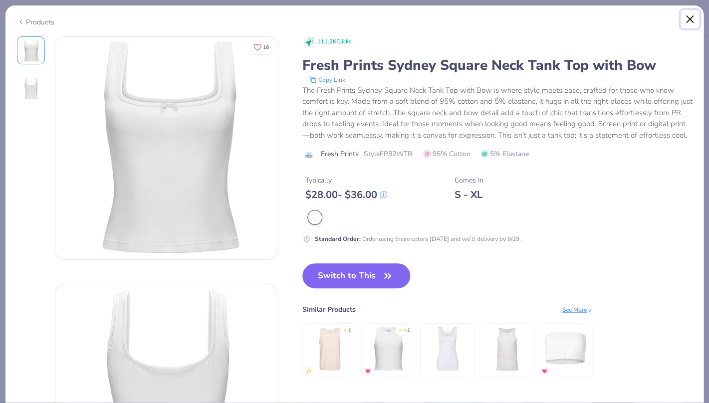
click at [692, 17] on button "Close" at bounding box center [690, 19] width 19 height 19
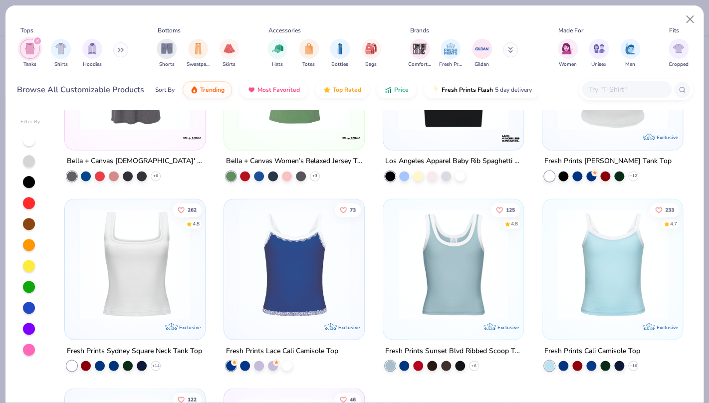
scroll to position [2007, 0]
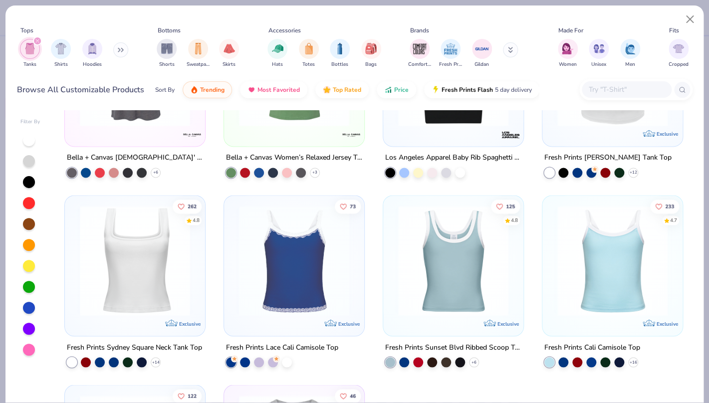
click at [148, 257] on img at bounding box center [135, 261] width 120 height 110
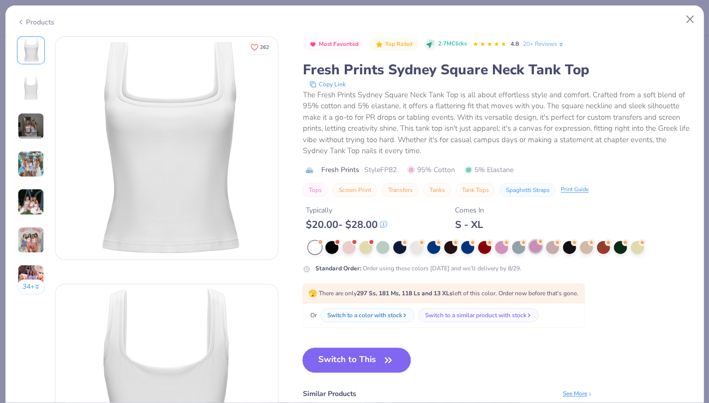
click at [537, 248] on div at bounding box center [535, 246] width 13 height 13
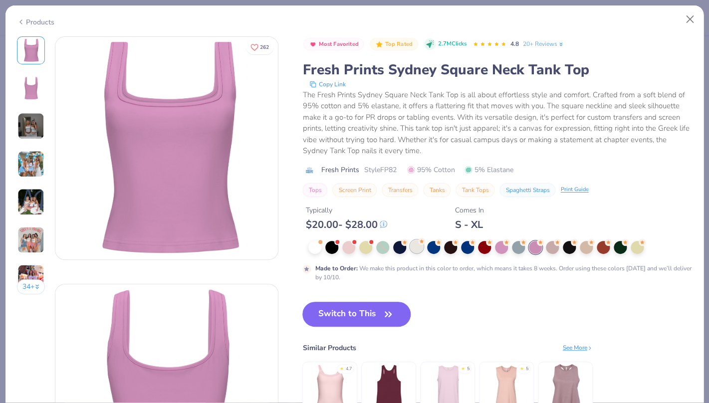
click at [414, 250] on div at bounding box center [416, 246] width 13 height 13
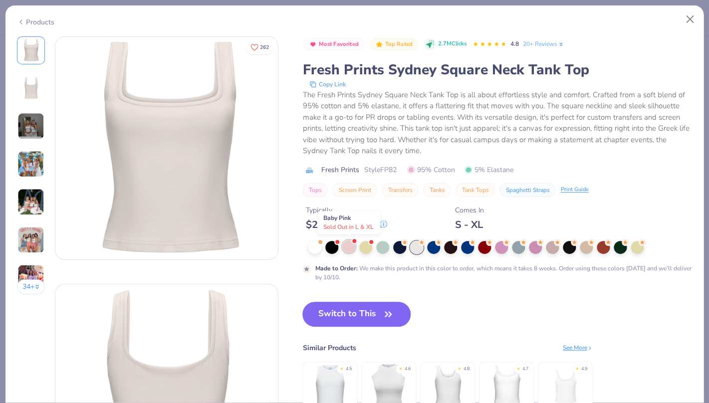
click at [351, 249] on div at bounding box center [348, 246] width 13 height 13
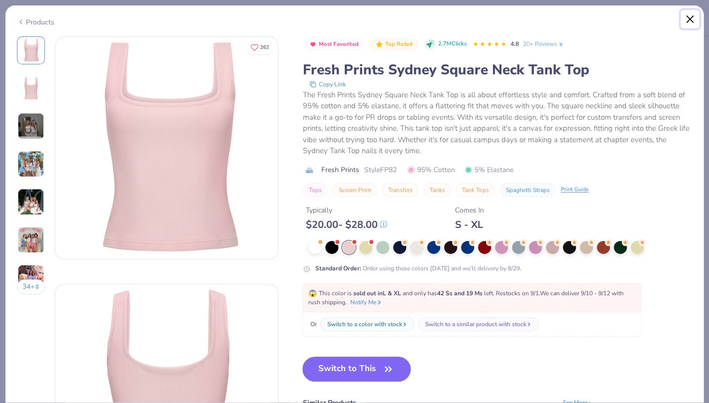
click at [687, 16] on button "Close" at bounding box center [690, 19] width 19 height 19
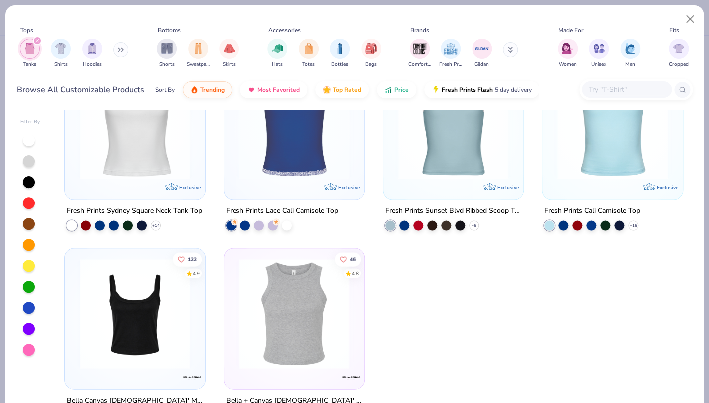
scroll to position [2144, 0]
click at [168, 327] on img at bounding box center [135, 313] width 120 height 110
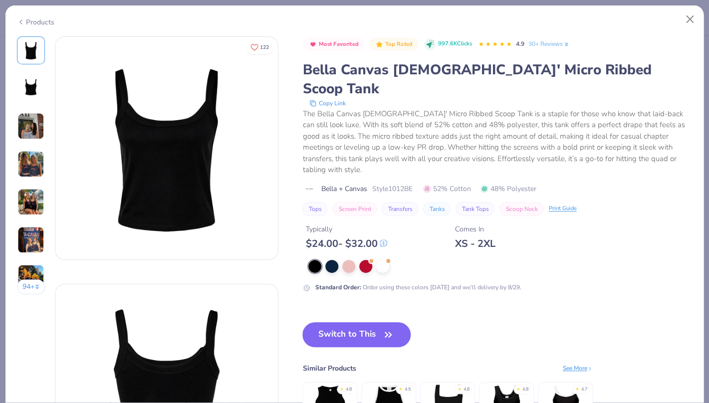
scroll to position [27, 0]
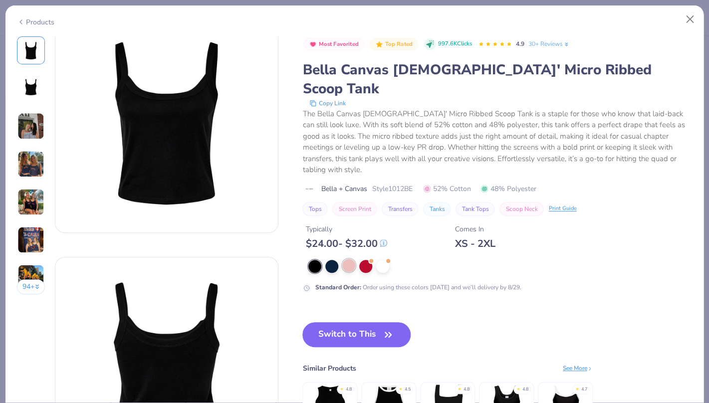
click at [349, 259] on div at bounding box center [348, 265] width 13 height 13
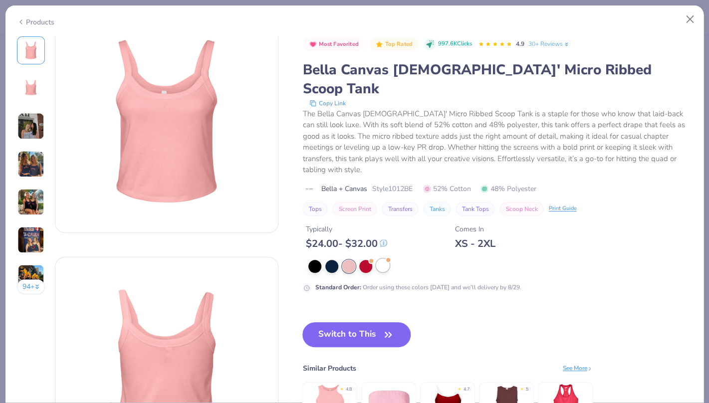
click at [378, 259] on div at bounding box center [382, 265] width 13 height 13
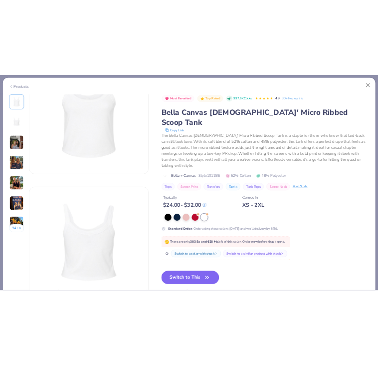
scroll to position [75, 0]
